Goal: Use online tool/utility: Utilize a website feature to perform a specific function

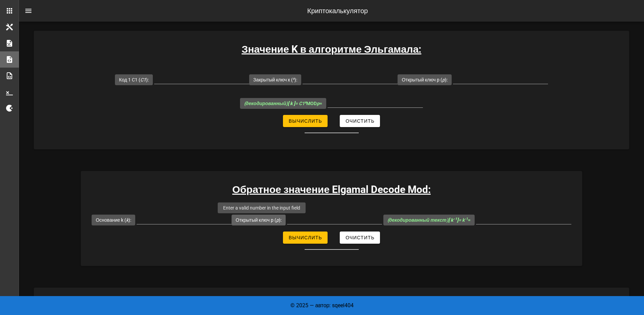
scroll to position [879, 0]
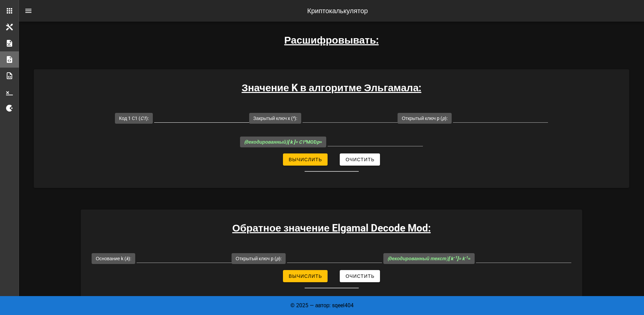
click at [181, 116] on input "Код 1 C1 ( C1 ):" at bounding box center [201, 117] width 95 height 11
type input "8"
click at [343, 120] on input "Закрытый ключ x ( x ):" at bounding box center [350, 117] width 95 height 11
type input "5"
click at [479, 116] on input "Открытый ключ p ( p ):" at bounding box center [500, 117] width 95 height 11
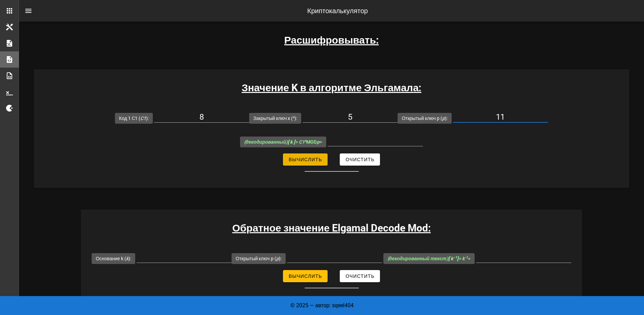
type input "11"
click at [310, 160] on ya-tr-span "Вычислить" at bounding box center [305, 159] width 34 height 5
type input "10"
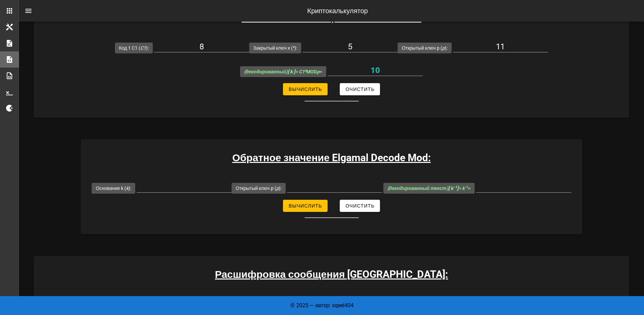
scroll to position [947, 0]
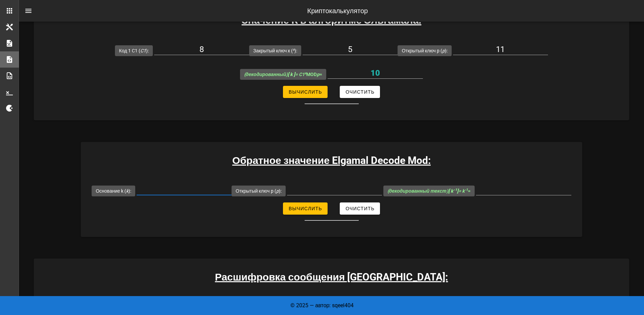
click at [173, 189] on input "Основание k ( k ):" at bounding box center [184, 189] width 95 height 11
type input "10"
click at [330, 192] on input "Открытый ключ p ( p ):" at bounding box center [334, 189] width 95 height 11
type input "11"
click at [310, 209] on ya-tr-span "Вычислить" at bounding box center [305, 208] width 34 height 5
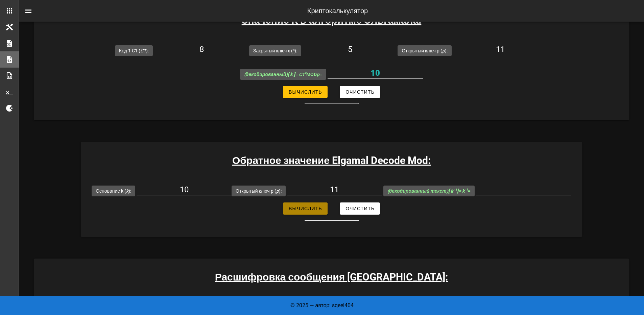
type input "10"
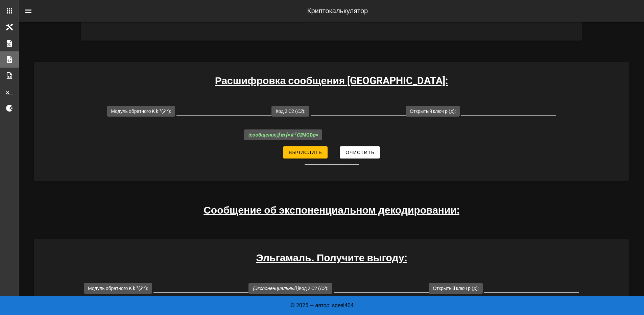
scroll to position [1150, 0]
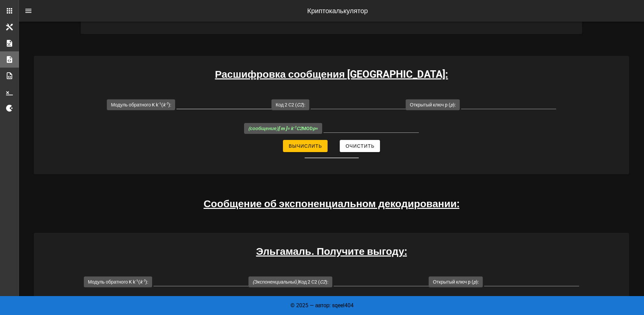
click at [218, 105] on input "Модуль обратного K k -1 ( k -1 ):" at bounding box center [224, 103] width 95 height 11
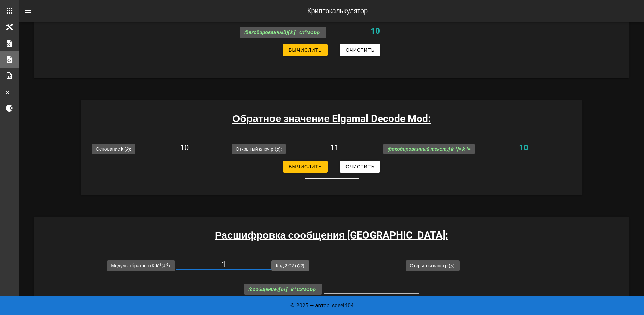
scroll to position [1116, 0]
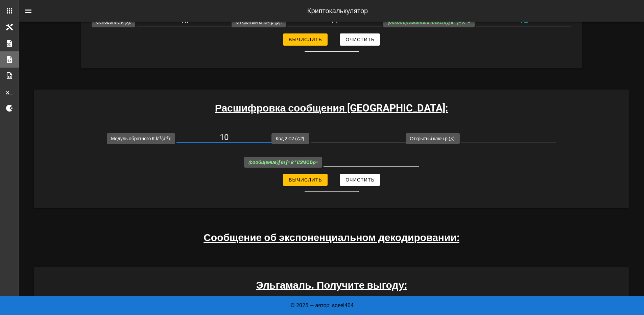
type input "10"
click at [365, 145] on div at bounding box center [358, 141] width 95 height 18
click at [372, 139] on input "Код 2 C2 ( C2 ):" at bounding box center [358, 137] width 95 height 11
click at [371, 134] on input "8" at bounding box center [358, 137] width 95 height 11
drag, startPoint x: 377, startPoint y: 136, endPoint x: 289, endPoint y: 134, distance: 87.9
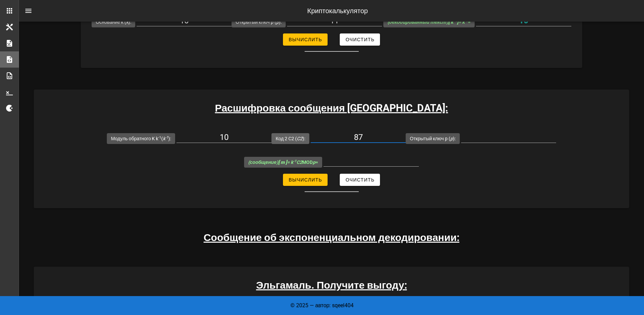
click at [289, 134] on div "Код 2 C2 ( C2 ): 87" at bounding box center [339, 138] width 134 height 24
type input "7"
click at [499, 139] on input "Открытый ключ p ( p ):" at bounding box center [508, 137] width 95 height 11
type input "11"
click at [311, 182] on span "Вычислить" at bounding box center [305, 179] width 34 height 5
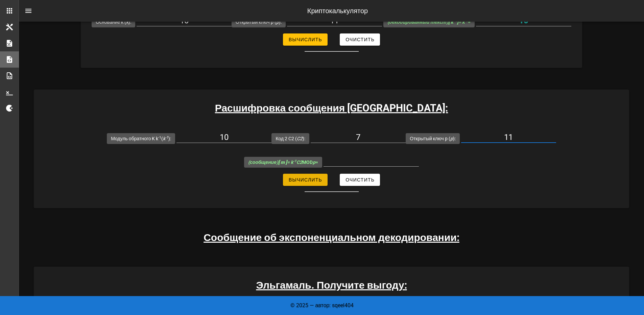
type input "4"
